Goal: Find specific page/section: Find specific page/section

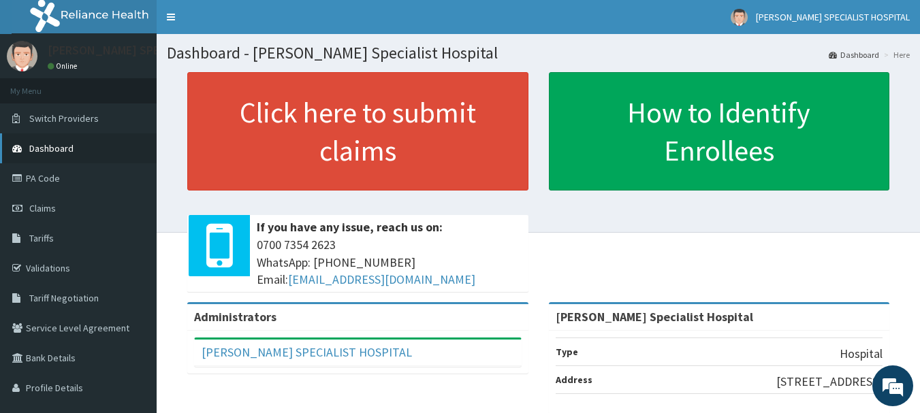
click at [46, 148] on span "Dashboard" at bounding box center [51, 148] width 44 height 12
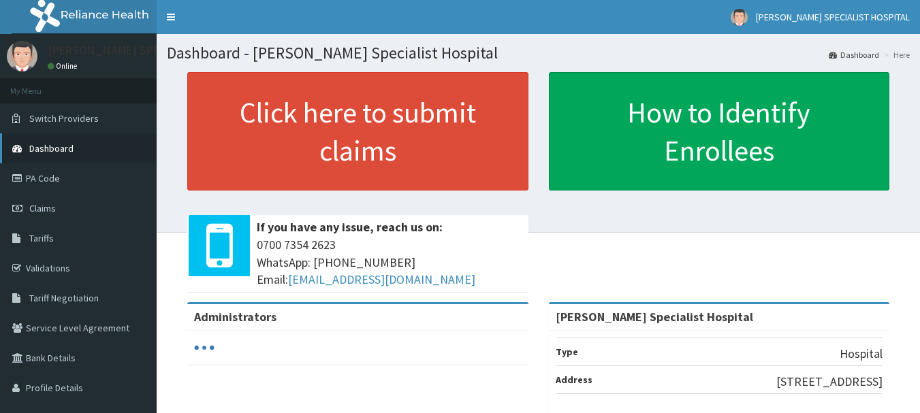
click at [60, 147] on span "Dashboard" at bounding box center [51, 148] width 44 height 12
click at [42, 182] on link "PA Code" at bounding box center [78, 178] width 157 height 30
click at [57, 150] on span "Dashboard" at bounding box center [51, 148] width 44 height 12
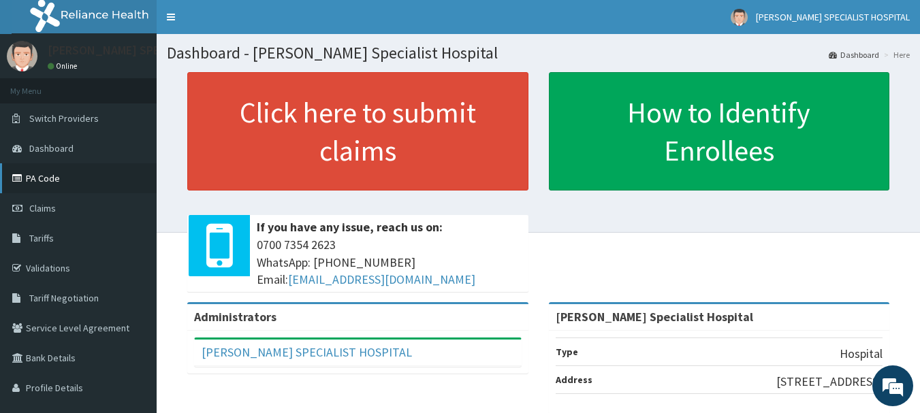
click at [47, 175] on link "PA Code" at bounding box center [78, 178] width 157 height 30
